Goal: Transaction & Acquisition: Purchase product/service

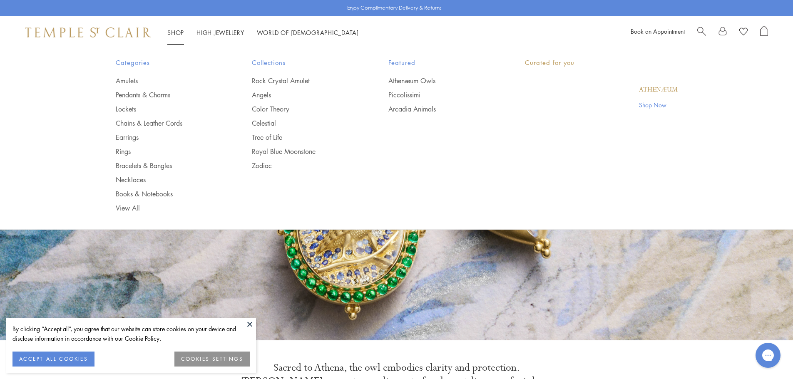
click at [175, 29] on link "Shop Shop" at bounding box center [175, 32] width 17 height 8
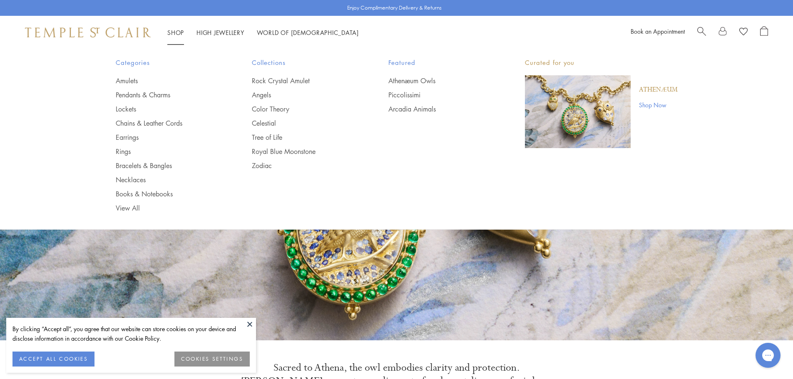
click at [701, 30] on span "Search" at bounding box center [702, 30] width 9 height 9
click at [711, 22] on div "Shop Shop Categories Amulets Pendants & Charms Lockets Chains & Leather Cords E…" at bounding box center [400, 32] width 800 height 33
click at [707, 28] on span "Search" at bounding box center [708, 30] width 9 height 9
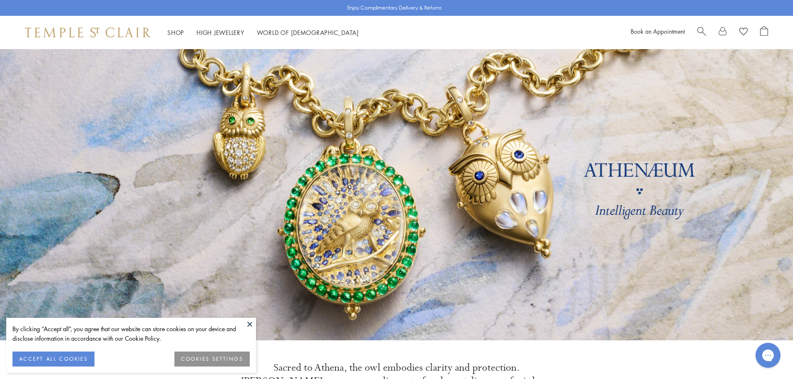
click at [694, 32] on div "Book an Appointment" at bounding box center [699, 32] width 137 height 12
click at [697, 31] on div "Book an Appointment" at bounding box center [699, 32] width 137 height 12
click at [706, 27] on span "Search" at bounding box center [702, 30] width 9 height 9
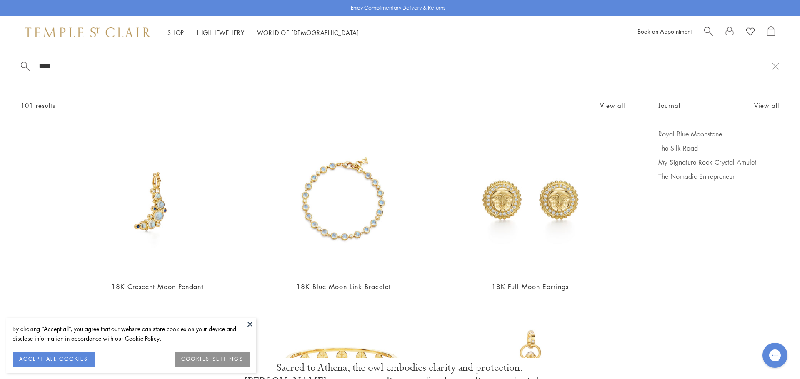
type input "****"
click at [248, 324] on button at bounding box center [250, 324] width 12 height 12
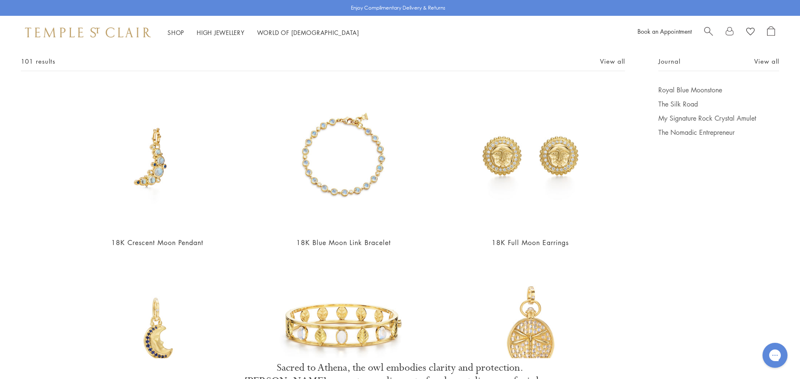
scroll to position [125, 0]
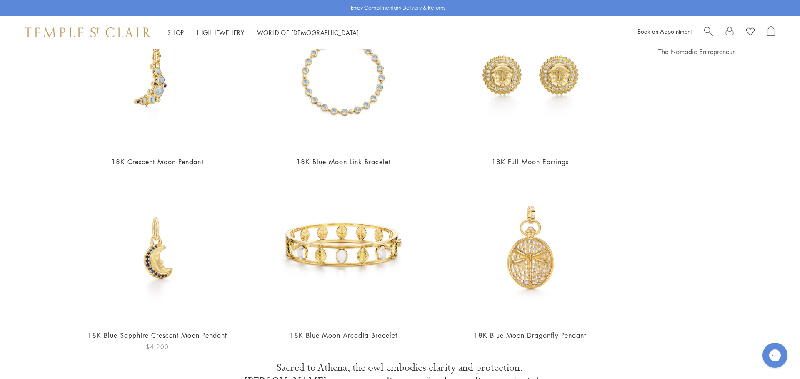
click at [150, 252] on img at bounding box center [157, 250] width 145 height 145
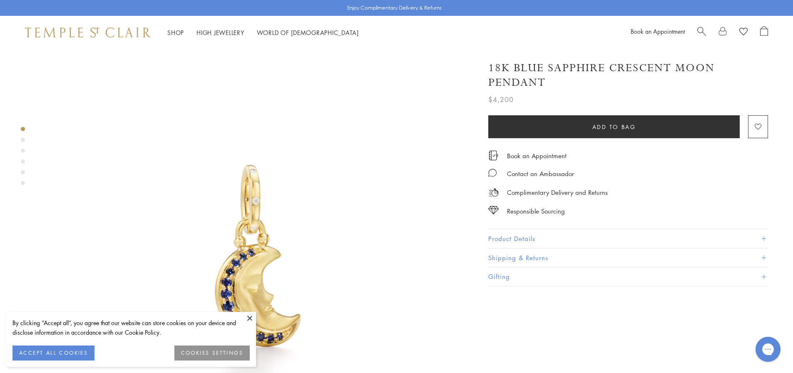
click at [586, 243] on button "Product Details" at bounding box center [629, 239] width 280 height 19
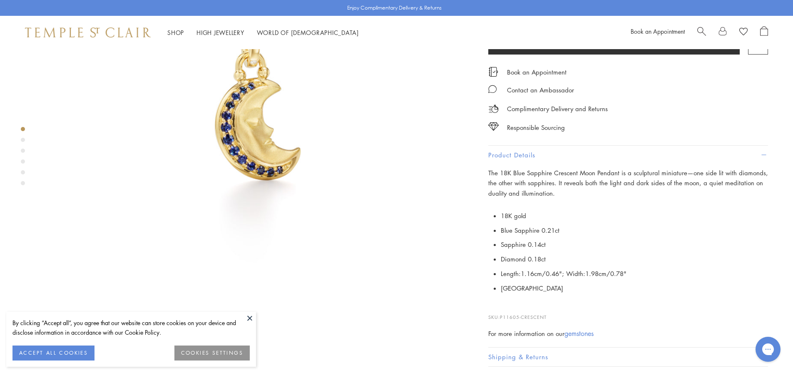
scroll to position [125, 0]
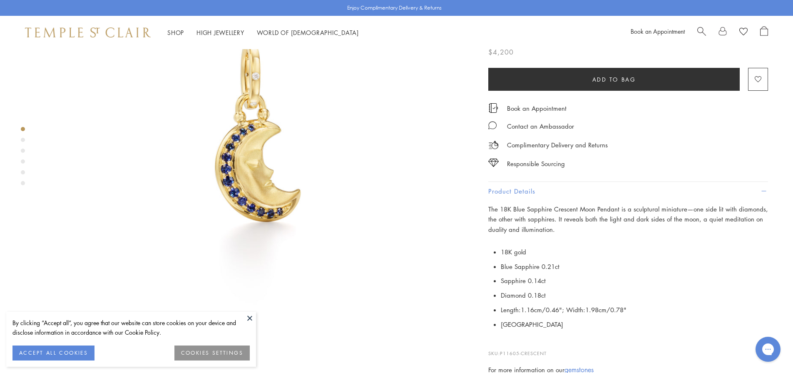
click at [248, 317] on button at bounding box center [250, 318] width 12 height 12
